Goal: Connect with others: Connect with others

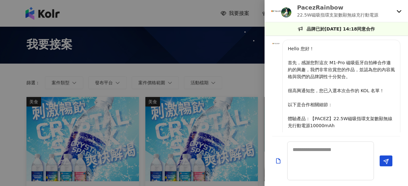
scroll to position [499, 0]
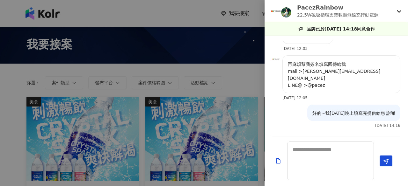
click at [154, 19] on div at bounding box center [204, 93] width 408 height 186
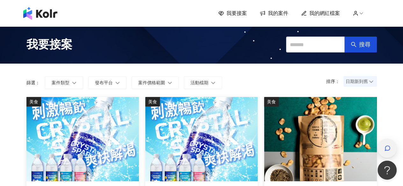
click at [390, 151] on icon "button" at bounding box center [387, 148] width 6 height 6
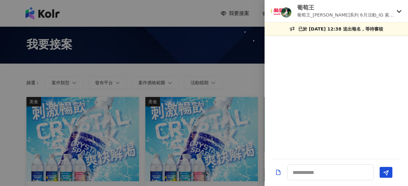
click at [402, 11] on div "葡萄王 葡萄王_薑黃系列 6月活動_IG 素人試用大隊" at bounding box center [336, 11] width 143 height 22
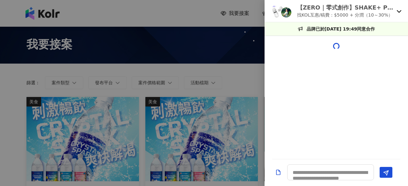
scroll to position [275, 0]
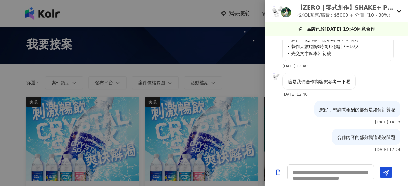
click at [397, 12] on icon at bounding box center [398, 11] width 5 height 5
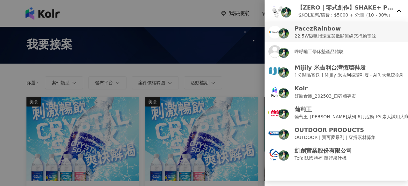
click at [329, 34] on p "22.5W磁吸指環支架數顯無線充行動電源" at bounding box center [334, 36] width 81 height 7
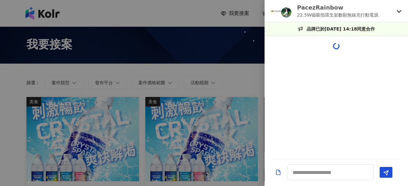
scroll to position [476, 0]
